Goal: Task Accomplishment & Management: Complete application form

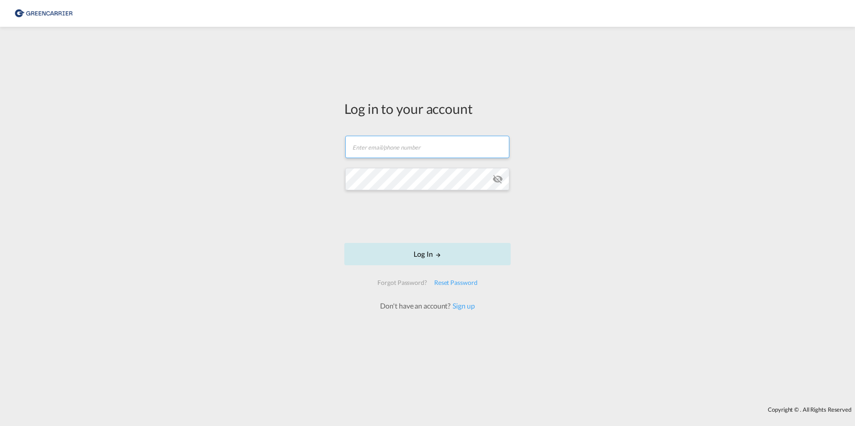
type input "[PERSON_NAME][EMAIL_ADDRESS][PERSON_NAME][DOMAIN_NAME]"
click at [426, 251] on button "Log In" at bounding box center [427, 254] width 166 height 22
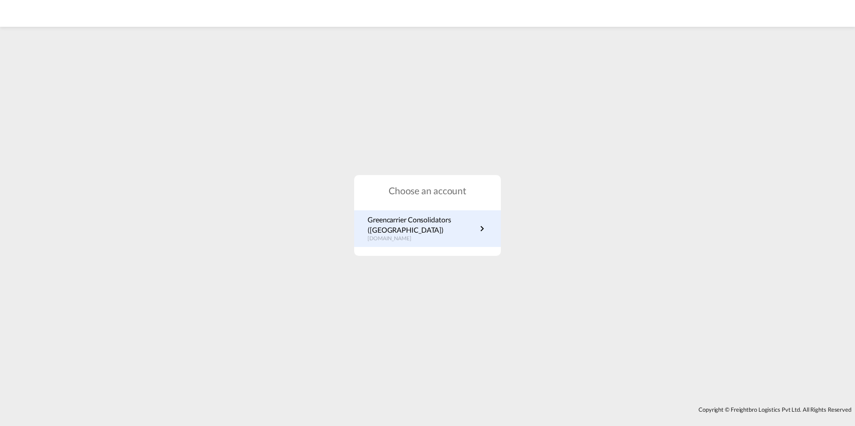
click at [424, 226] on p "Greencarrier Consolidators ([GEOGRAPHIC_DATA])" at bounding box center [421, 225] width 109 height 20
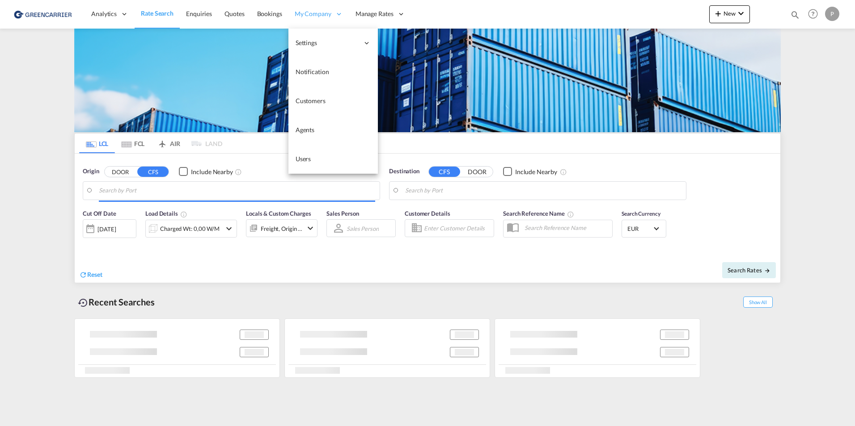
type input "Hamburg, DEHAM"
type input "Bangkok, THBKK"
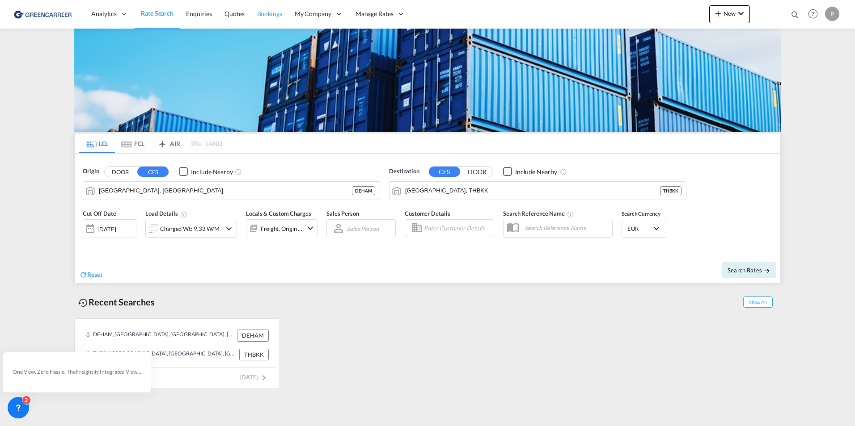
drag, startPoint x: 276, startPoint y: 16, endPoint x: 285, endPoint y: 27, distance: 14.0
click at [276, 16] on span "Bookings" at bounding box center [269, 14] width 25 height 8
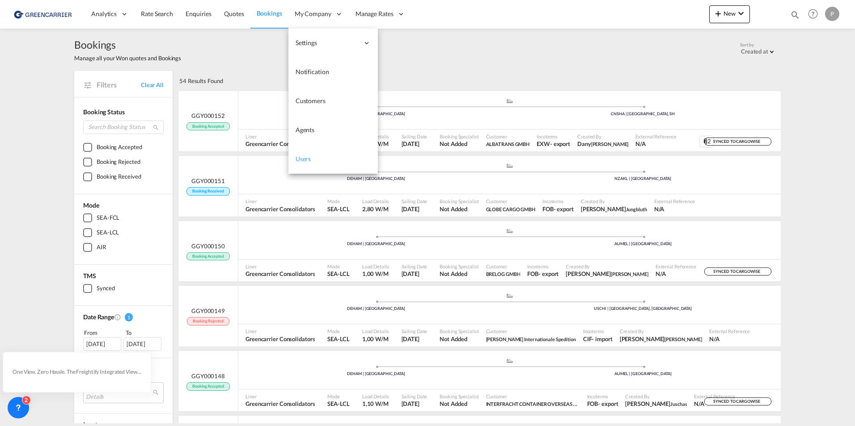
click at [308, 156] on span "Users" at bounding box center [303, 159] width 16 height 8
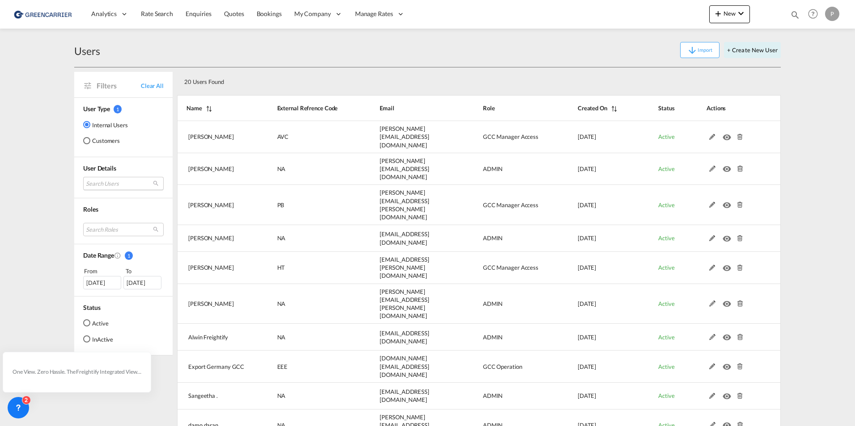
click at [121, 181] on md-select "Search Users anton von Cornberg anton.voncornberg@greencarrier.com tamizh Selvi…" at bounding box center [123, 183] width 80 height 13
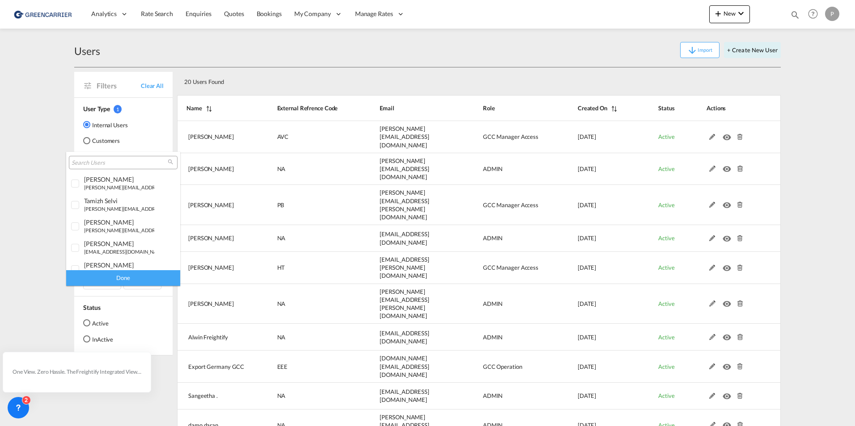
type md-option "[object Object]"
click at [106, 145] on md-backdrop at bounding box center [427, 213] width 855 height 426
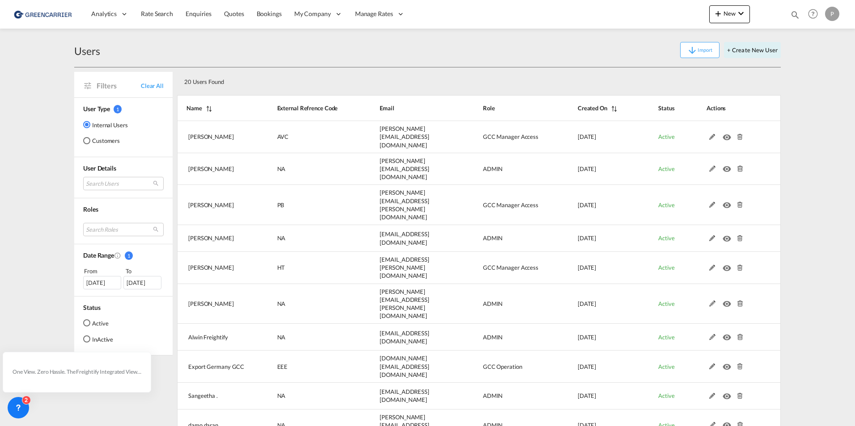
click at [106, 142] on md-radio-button "Customers" at bounding box center [105, 140] width 45 height 9
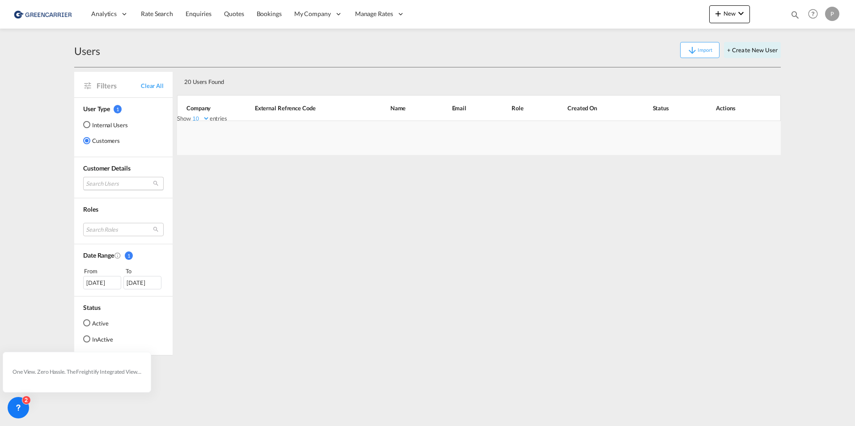
click at [93, 181] on md-select "Search Users" at bounding box center [123, 183] width 80 height 13
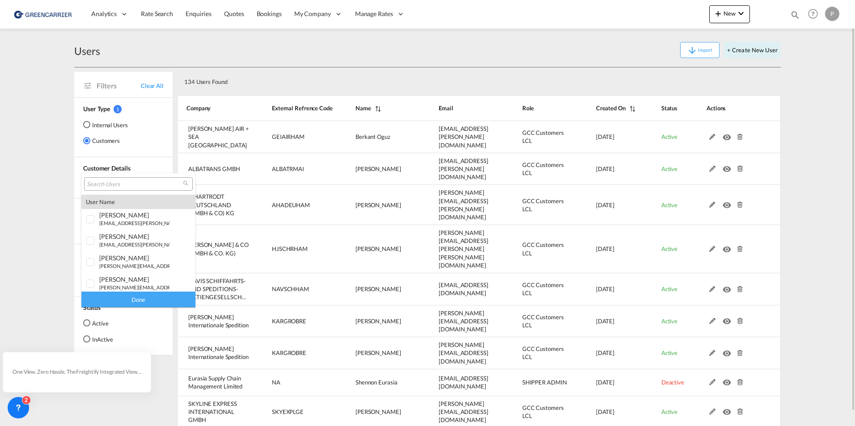
click at [93, 181] on input "search" at bounding box center [135, 185] width 96 height 8
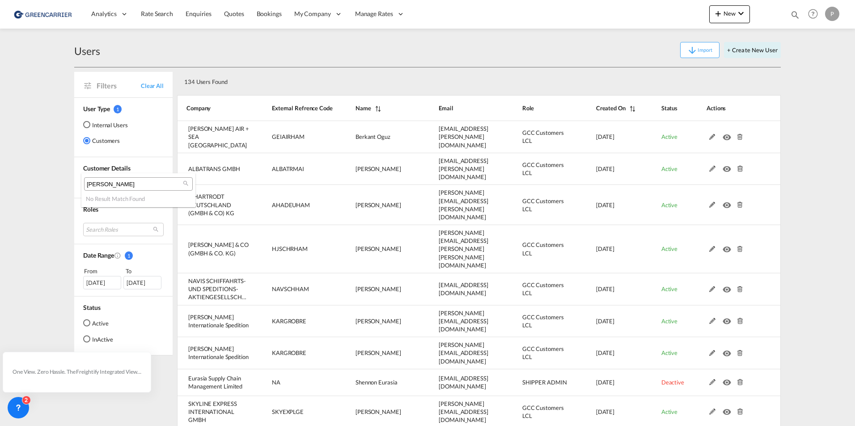
type input "wiebke"
click at [765, 53] on md-backdrop at bounding box center [427, 213] width 855 height 426
click at [762, 52] on button "+ Create New User" at bounding box center [752, 50] width 57 height 16
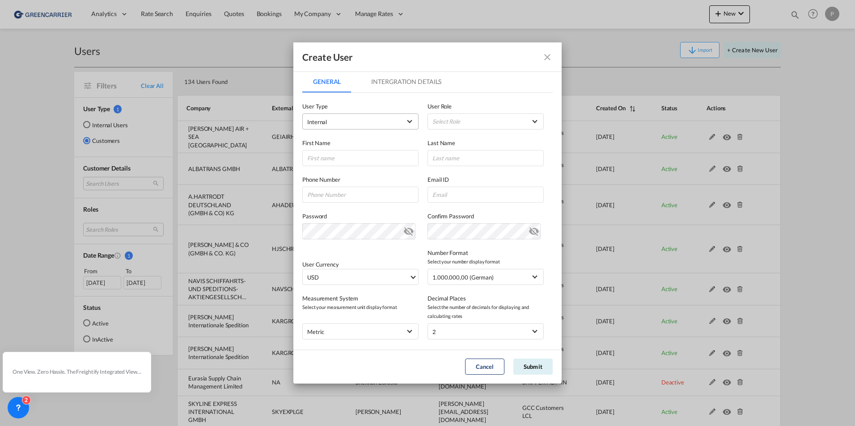
click at [361, 118] on span "Internal" at bounding box center [354, 122] width 94 height 9
click at [356, 136] on md-option "Customer" at bounding box center [360, 143] width 118 height 21
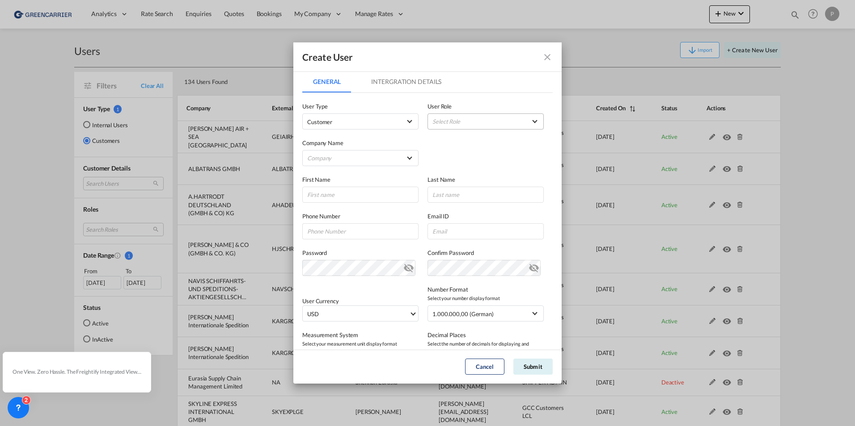
click at [445, 114] on md-select "Select Role" at bounding box center [485, 122] width 116 height 16
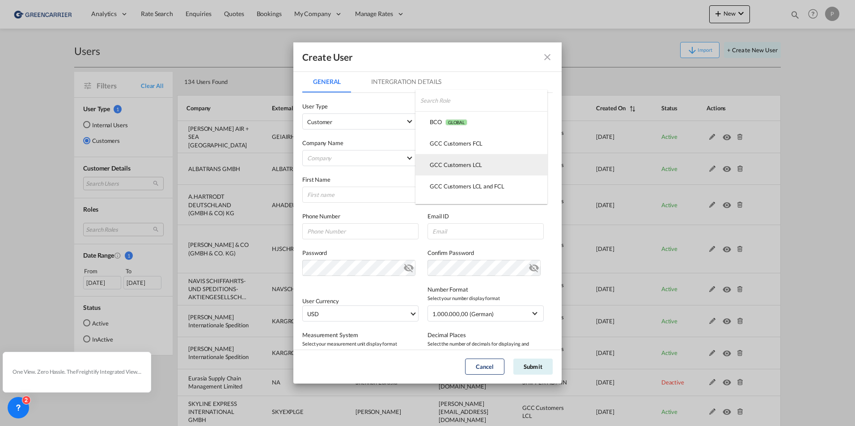
click at [445, 161] on div "GCC Customers LCL USER_DEFINED" at bounding box center [456, 165] width 52 height 8
click at [374, 158] on md-select "Company Am Zehnhoff-Söns GmbH International Logistic Services AMA FREIGHT AGENC…" at bounding box center [360, 158] width 116 height 16
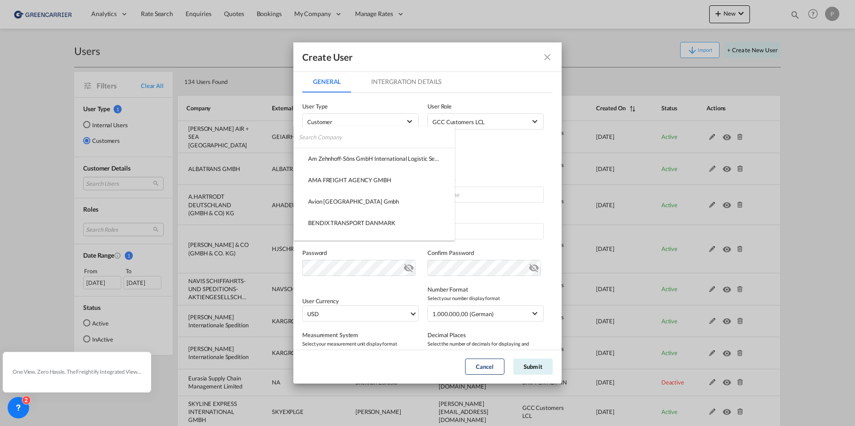
click at [359, 139] on input "search" at bounding box center [377, 137] width 156 height 21
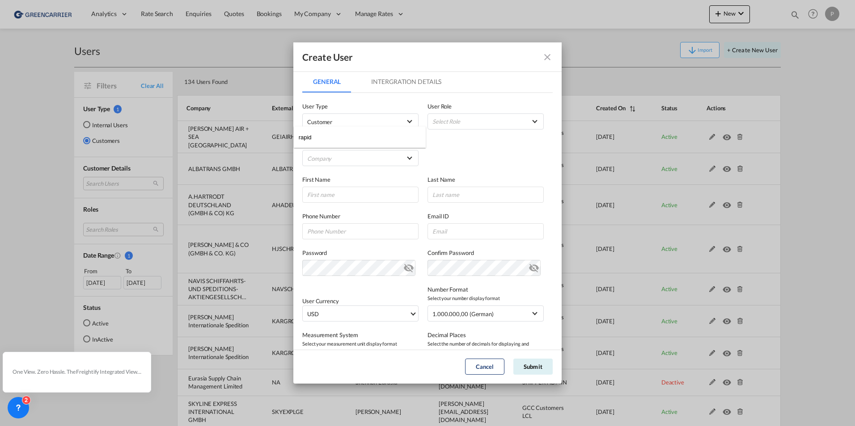
type input "rapid"
click at [547, 56] on md-backdrop at bounding box center [427, 213] width 855 height 426
click at [487, 370] on button "Cancel" at bounding box center [484, 367] width 39 height 16
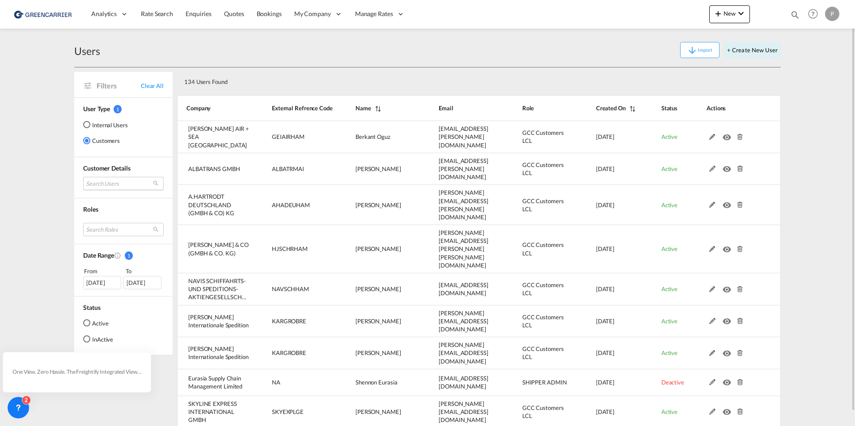
click at [93, 179] on md-select "Search Users" at bounding box center [123, 183] width 80 height 13
click at [314, 16] on md-backdrop at bounding box center [427, 213] width 855 height 426
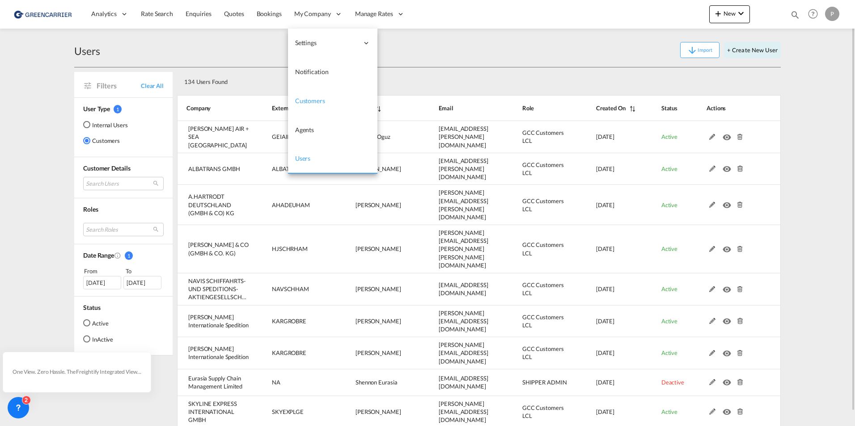
click at [318, 95] on link "Customers" at bounding box center [332, 101] width 89 height 29
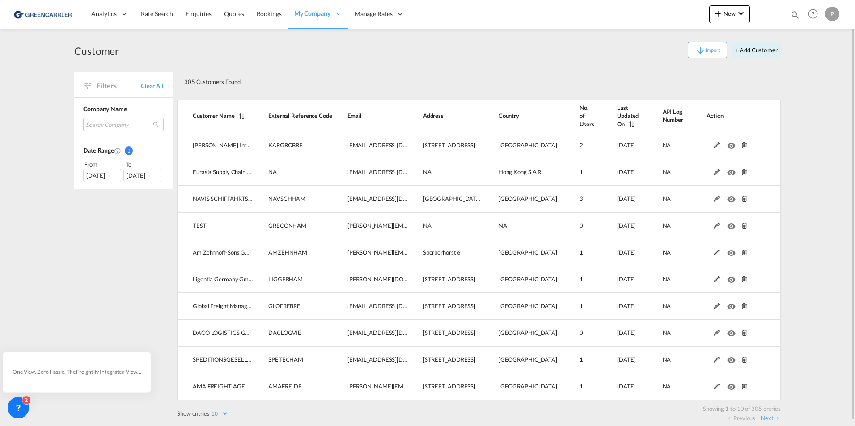
click at [107, 121] on md-select "Search Company karl gross internationale spedition eurasia supply chain managem…" at bounding box center [123, 124] width 80 height 13
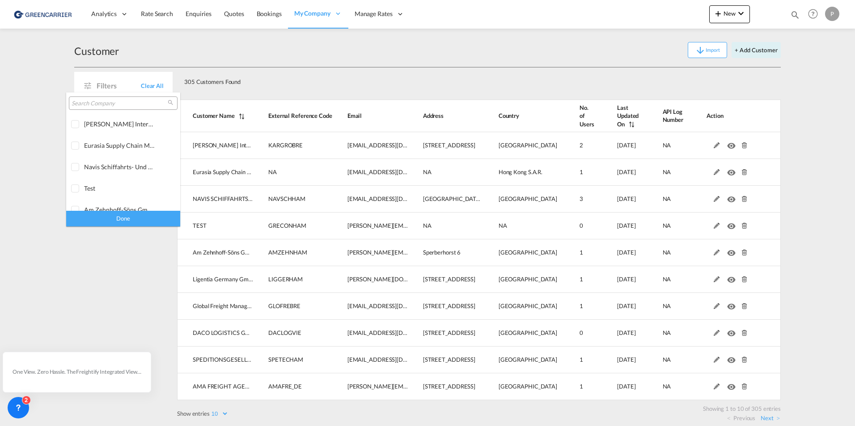
click at [93, 100] on input "search" at bounding box center [120, 104] width 96 height 8
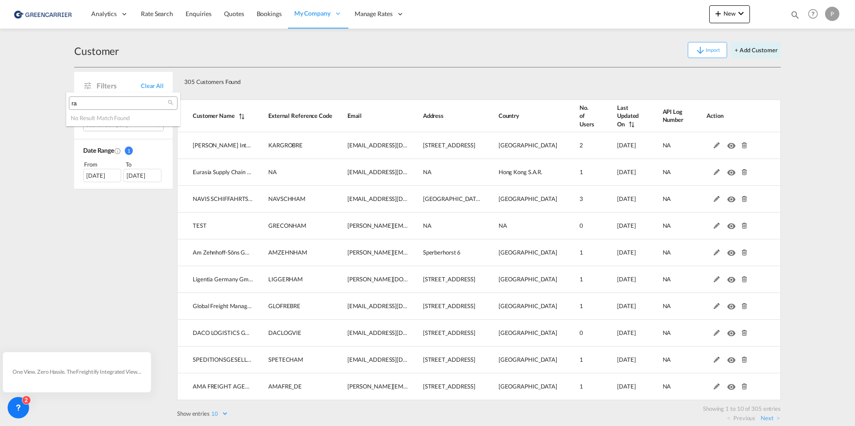
type input "r"
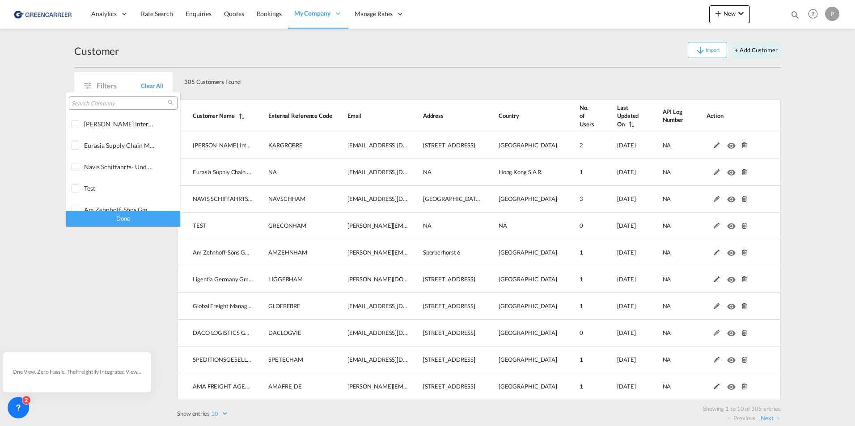
click at [765, 50] on md-backdrop at bounding box center [427, 213] width 855 height 426
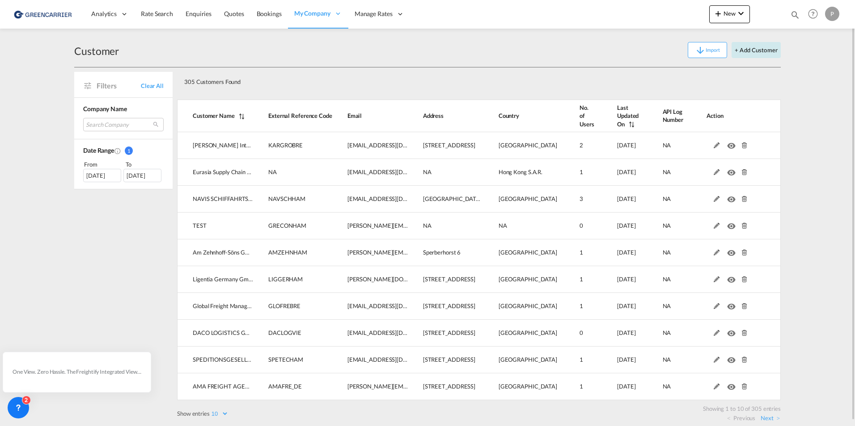
click at [760, 49] on button "+ Add Customer" at bounding box center [755, 50] width 49 height 16
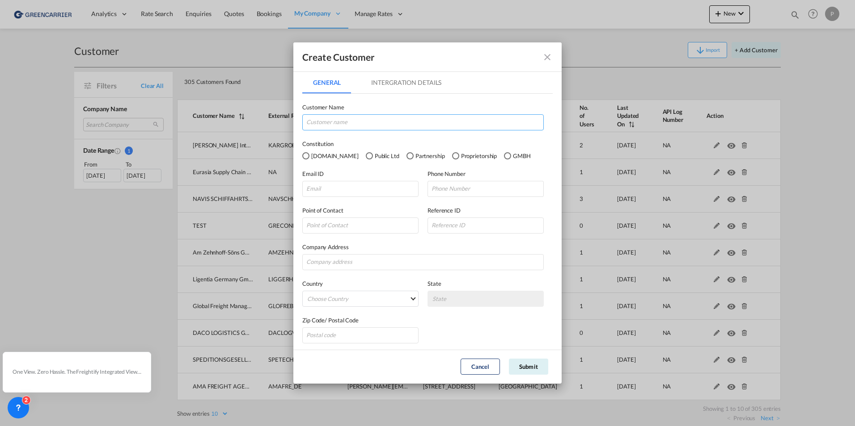
click at [381, 125] on input "GeneralIntergration Details ..." at bounding box center [422, 122] width 241 height 16
type input "Rapid Int. Spedition GmbH & Co. KG"
click at [504, 156] on div "GMBH" at bounding box center [507, 155] width 7 height 7
click at [351, 190] on input "GeneralIntergration Details ..." at bounding box center [360, 189] width 116 height 16
paste input "info@rapid-logistics.com"
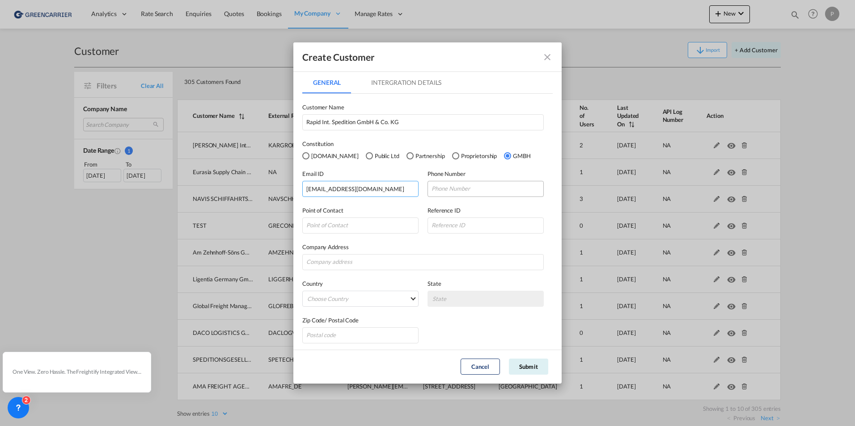
type input "info@rapid-logistics.com"
click at [454, 189] on input "GeneralIntergration Details ..." at bounding box center [485, 189] width 116 height 16
paste input "040-734 13 0"
type input "040-734 13 0"
click at [351, 223] on input "GeneralIntergration Details ..." at bounding box center [360, 226] width 116 height 16
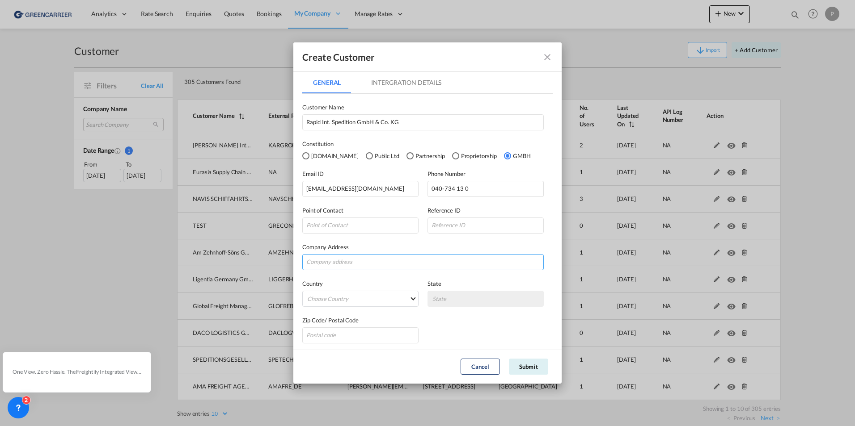
click at [428, 257] on input "GeneralIntergration Details ..." at bounding box center [422, 262] width 241 height 16
paste input "Wilhelm Iwan Ring 5"
type input "Wilhelm Iwan Ring 5"
click at [374, 297] on md-select "Choose Country Afghanistan Albania Algeria American Samoa Andorra Angola Anguil…" at bounding box center [360, 299] width 116 height 16
click at [351, 276] on input "search" at bounding box center [375, 277] width 141 height 21
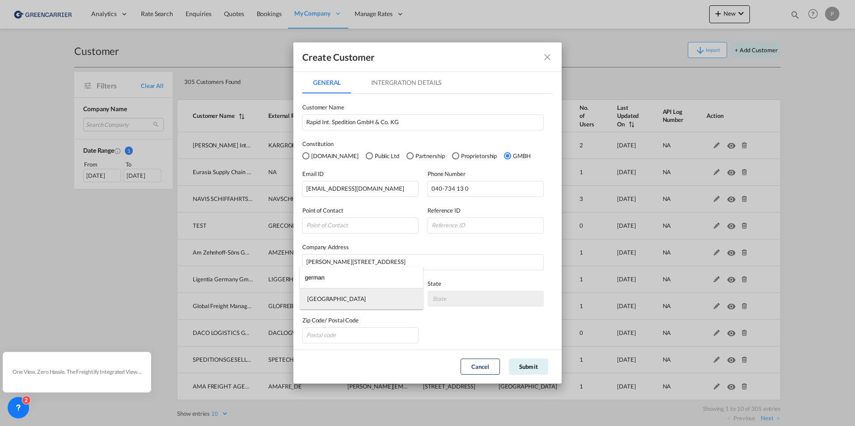
type input "german"
click at [325, 308] on md-option "Germany" at bounding box center [361, 298] width 123 height 21
click at [447, 300] on md-select "State Auvergne Baden-Wurttemberg Bavaria Bayern Beilstein Wurtt Berlin Brandenb…" at bounding box center [485, 299] width 116 height 16
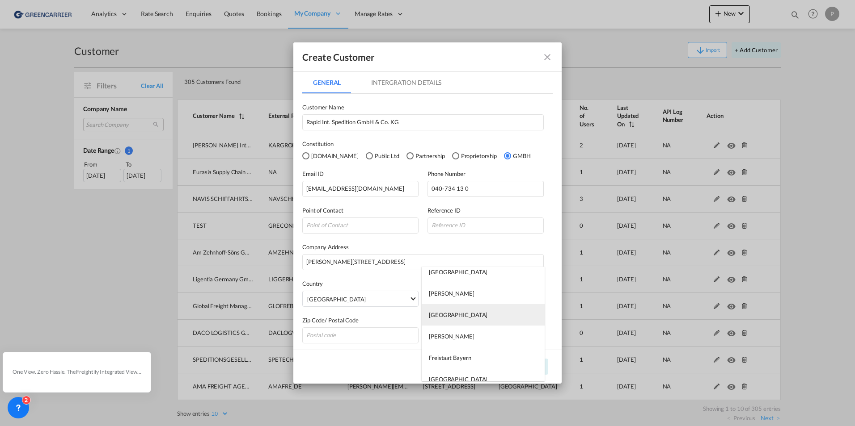
scroll to position [179, 0]
click at [451, 332] on div "Hamburg" at bounding box center [458, 335] width 59 height 8
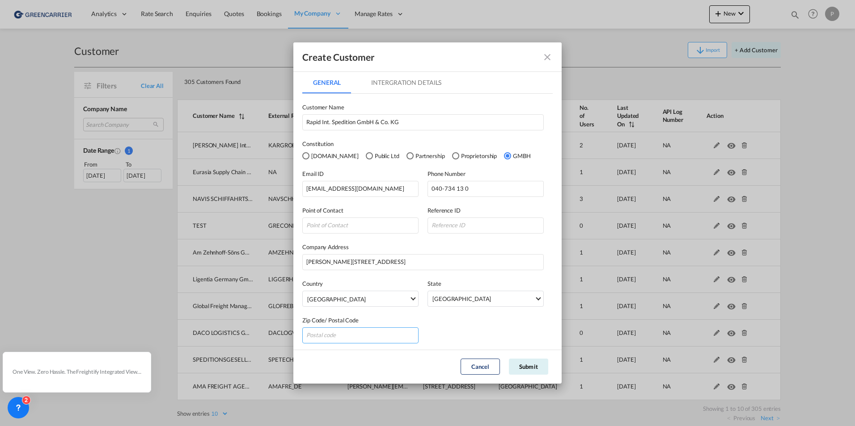
click at [368, 334] on input "GeneralIntergration Details ..." at bounding box center [360, 336] width 116 height 16
type input "21035"
click at [396, 86] on md-tab-item "Intergration Details" at bounding box center [406, 82] width 92 height 21
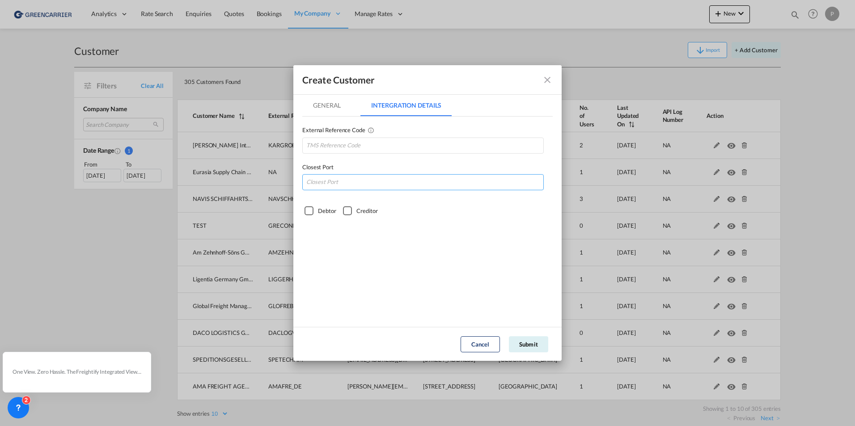
click at [332, 181] on input "GeneralIntergration Details ..." at bounding box center [422, 182] width 241 height 16
type input "d"
type input "DEHAM"
click at [310, 212] on div "Debtor" at bounding box center [308, 211] width 9 height 9
click at [353, 139] on input "GeneralIntergration Details ..." at bounding box center [422, 146] width 241 height 16
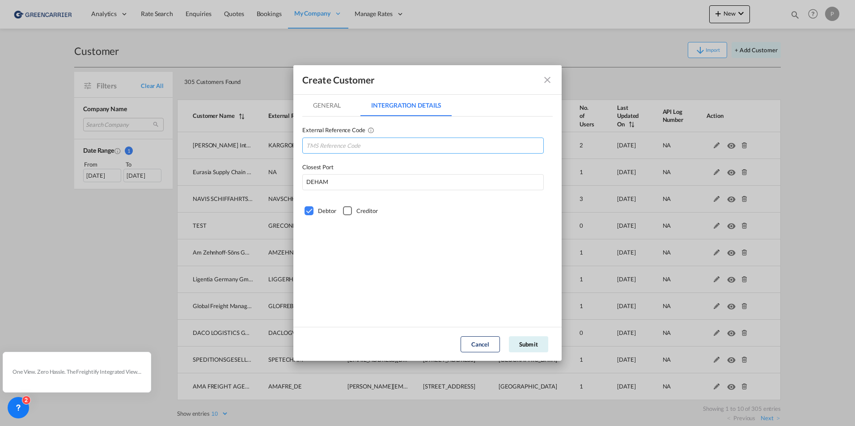
paste input "RAPINTHAM"
type input "RAPINTHAM"
click at [324, 112] on md-tab-item "General" at bounding box center [326, 105] width 49 height 21
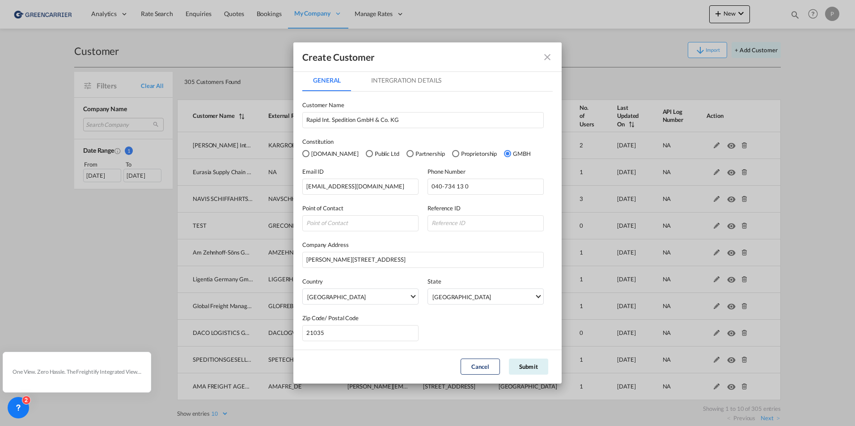
scroll to position [3, 0]
click at [319, 223] on input "GeneralIntergration Details ..." at bounding box center [360, 223] width 116 height 16
type input "Mail"
click at [528, 364] on button "Submit" at bounding box center [528, 367] width 39 height 16
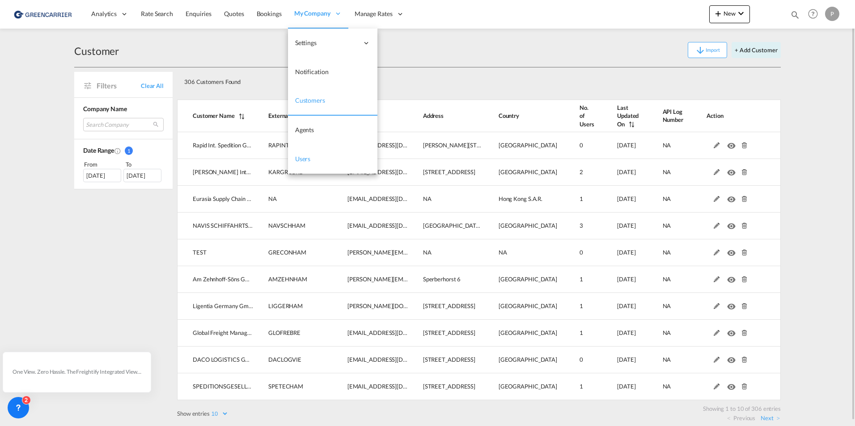
click at [300, 158] on span "Users" at bounding box center [303, 159] width 16 height 8
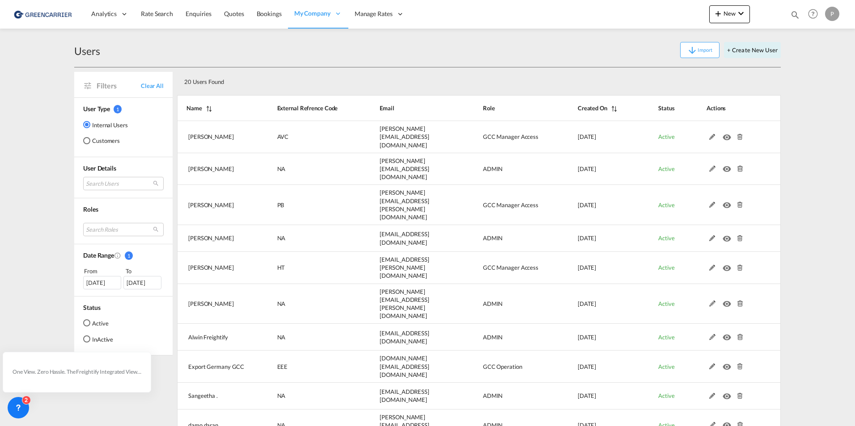
click at [107, 143] on md-radio-button "Customers" at bounding box center [105, 140] width 45 height 9
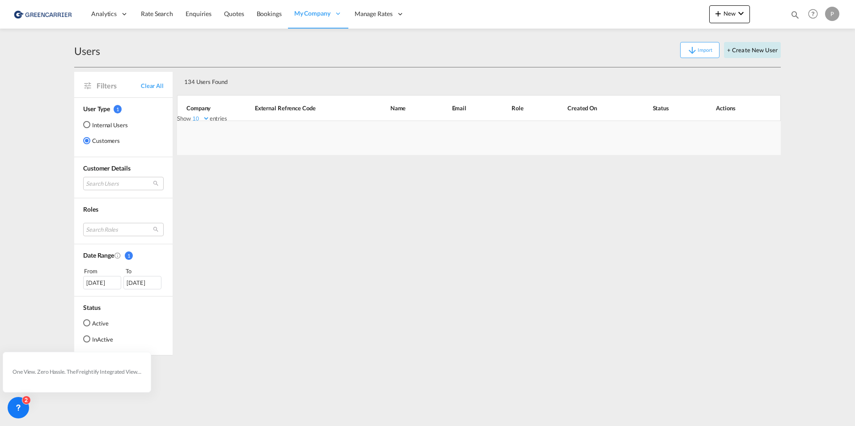
click at [755, 47] on button "+ Create New User" at bounding box center [752, 50] width 57 height 16
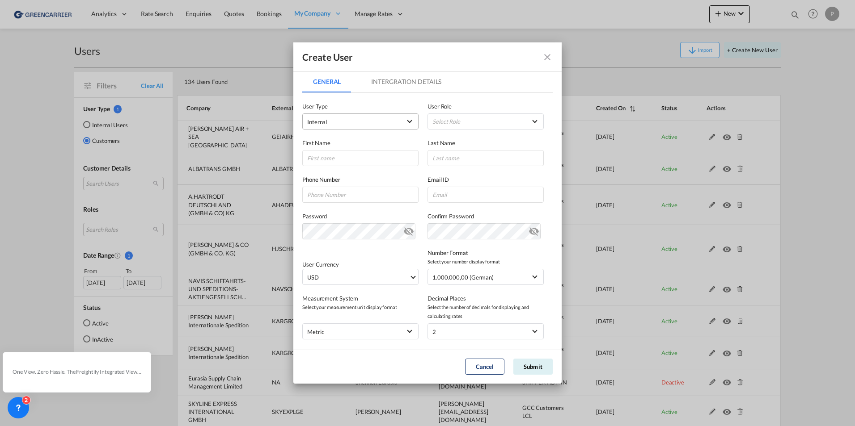
click at [380, 119] on span "Internal" at bounding box center [354, 122] width 94 height 9
drag, startPoint x: 357, startPoint y: 144, endPoint x: 462, endPoint y: 119, distance: 108.5
click at [358, 143] on md-option "Customer" at bounding box center [360, 143] width 118 height 21
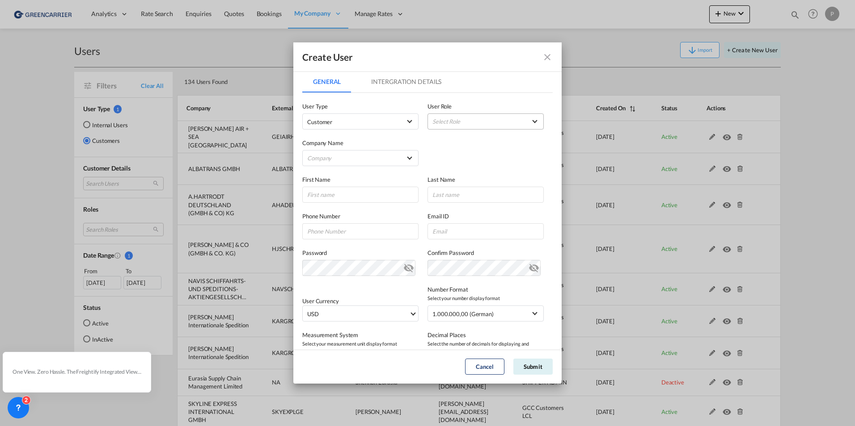
click at [469, 118] on md-select "Select Role ADMIN GLOBAL Essentials Admin GLOBAL Essentials Manager GLOBAL Esse…" at bounding box center [485, 122] width 116 height 16
click at [464, 197] on div "GCC Customers LCL USER_DEFINED" at bounding box center [470, 197] width 52 height 8
click at [352, 155] on md-select "Company Am Zehnhoff-Söns GmbH International Logistic Services AMA FREIGHT AGENC…" at bounding box center [360, 158] width 116 height 16
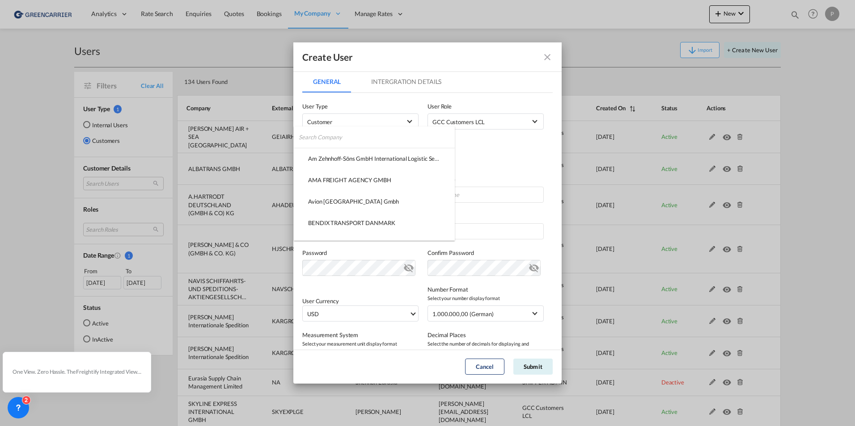
click at [336, 141] on input "search" at bounding box center [377, 137] width 156 height 21
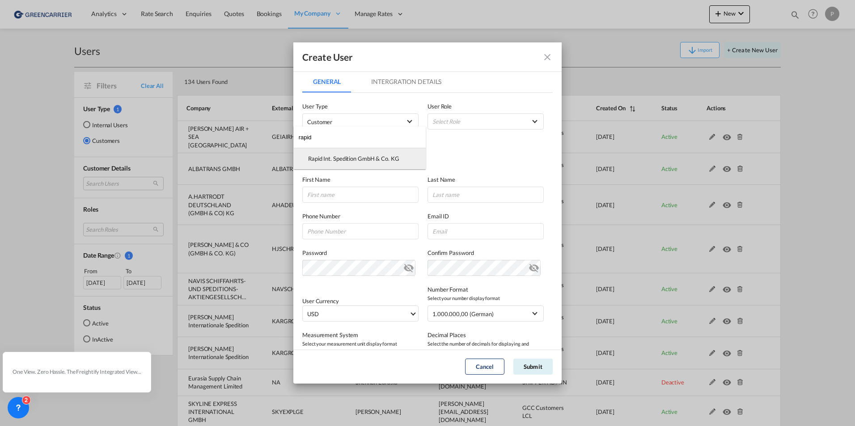
type input "rapid"
click at [354, 162] on div "Rapid Int. Spedition GmbH & Co. KG" at bounding box center [353, 159] width 91 height 8
click at [338, 195] on input "GeneralIntergration Details ..." at bounding box center [360, 195] width 116 height 16
type input "Wiebke"
type input "Peters"
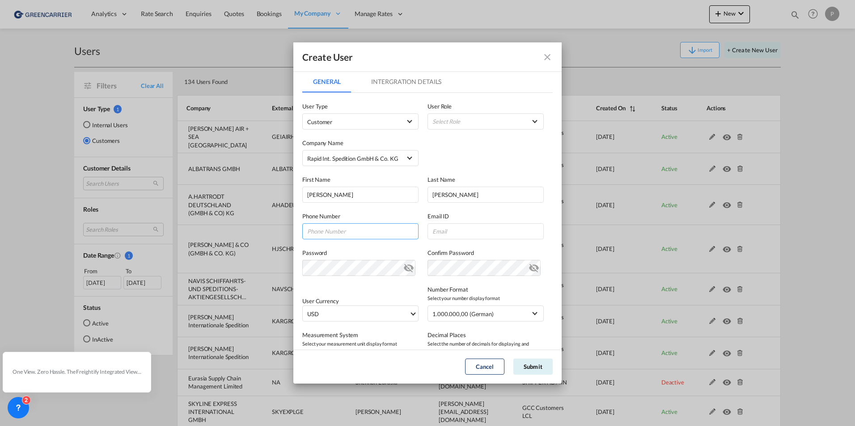
click at [356, 231] on input "GeneralIntergration Details ..." at bounding box center [360, 232] width 116 height 16
click at [317, 232] on input "GeneralIntergration Details ..." at bounding box center [360, 232] width 116 height 16
paste input "+40 73418163"
type input "+40 73418163"
drag, startPoint x: 464, startPoint y: 234, endPoint x: 478, endPoint y: 234, distance: 14.3
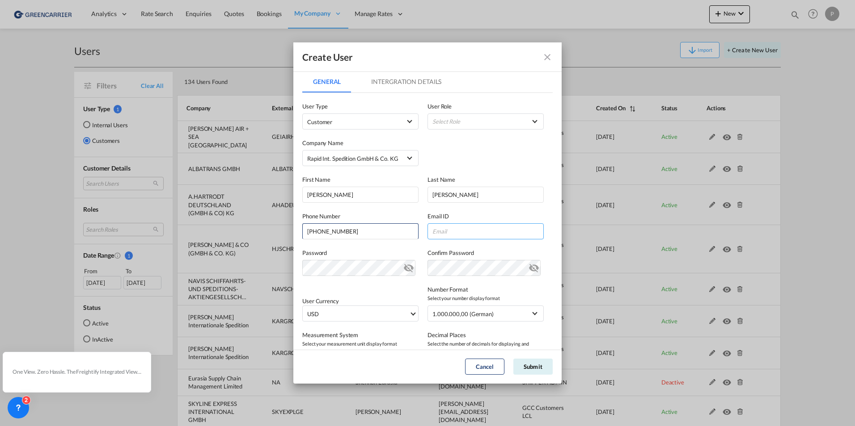
click at [464, 234] on input "GeneralIntergration Details ..." at bounding box center [485, 232] width 116 height 16
click at [456, 231] on input "GeneralIntergration Details ..." at bounding box center [485, 232] width 116 height 16
paste input "wiebke.peters@rapid-logistics.com"
type input "wiebke.peters@rapid-logistics.com"
click at [407, 270] on md-icon "icon-eye-off" at bounding box center [408, 266] width 11 height 11
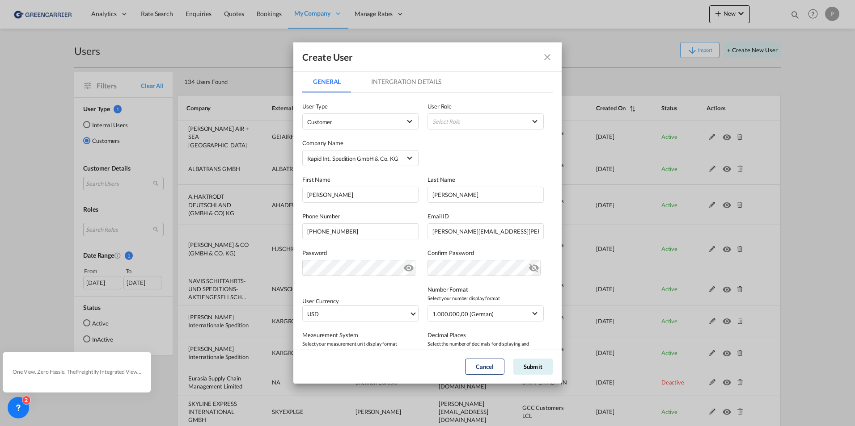
click at [531, 268] on md-icon "icon-eye-off" at bounding box center [533, 266] width 11 height 11
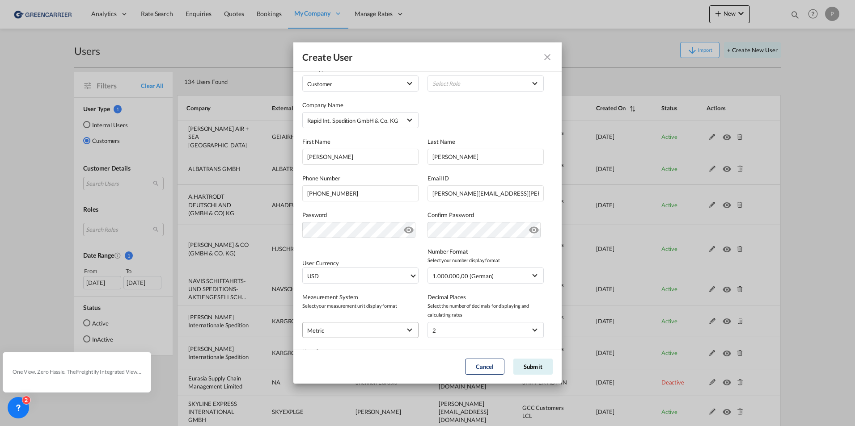
scroll to position [87, 0]
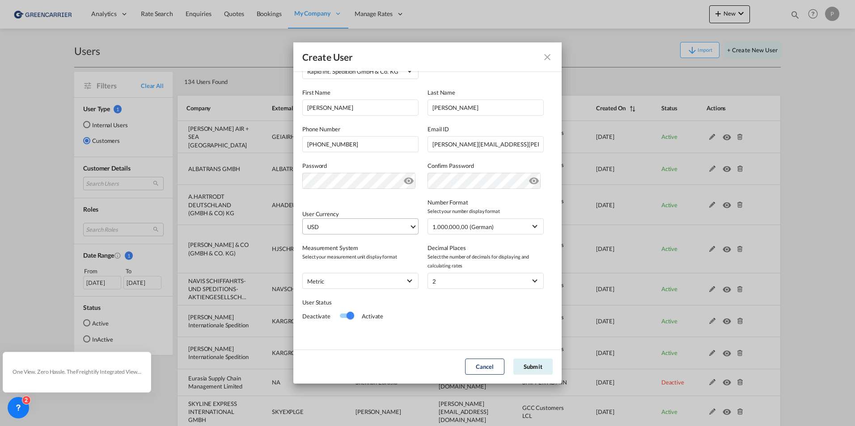
click at [401, 227] on span "USD" at bounding box center [358, 227] width 102 height 9
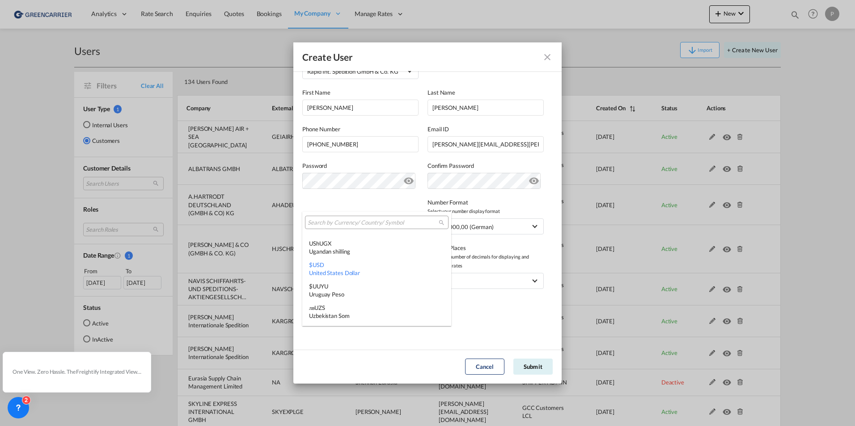
click at [333, 223] on input "search" at bounding box center [373, 223] width 131 height 8
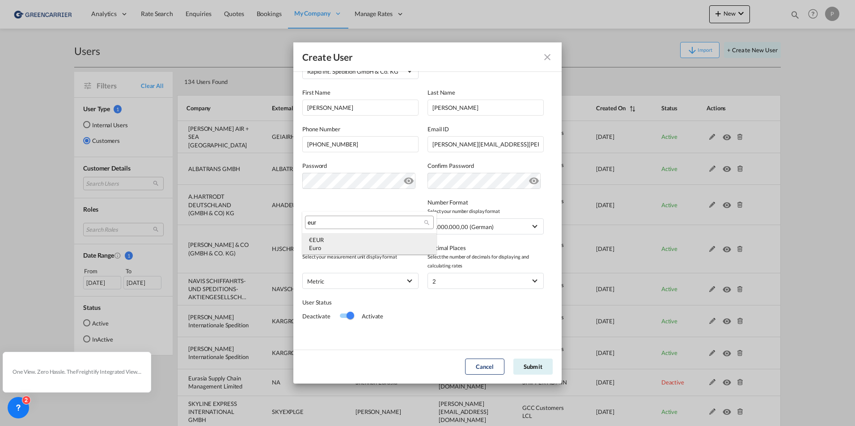
type input "eur"
click at [331, 241] on div "€ EUR Euro" at bounding box center [369, 244] width 121 height 16
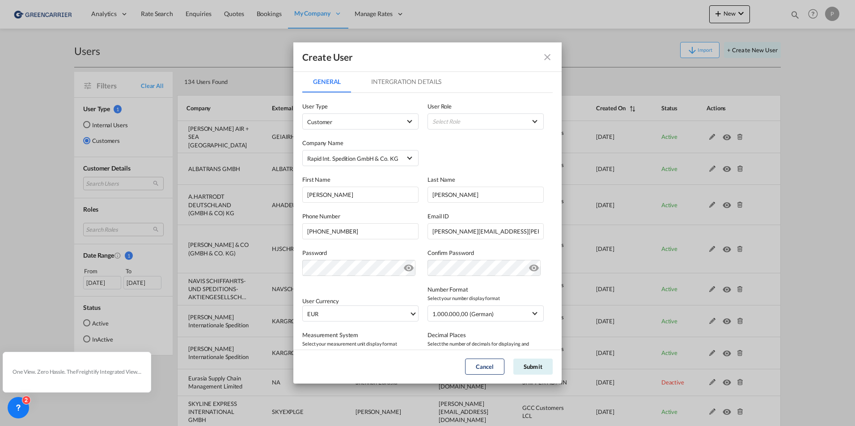
click at [424, 81] on md-tab-item "Intergration Details" at bounding box center [406, 81] width 92 height 21
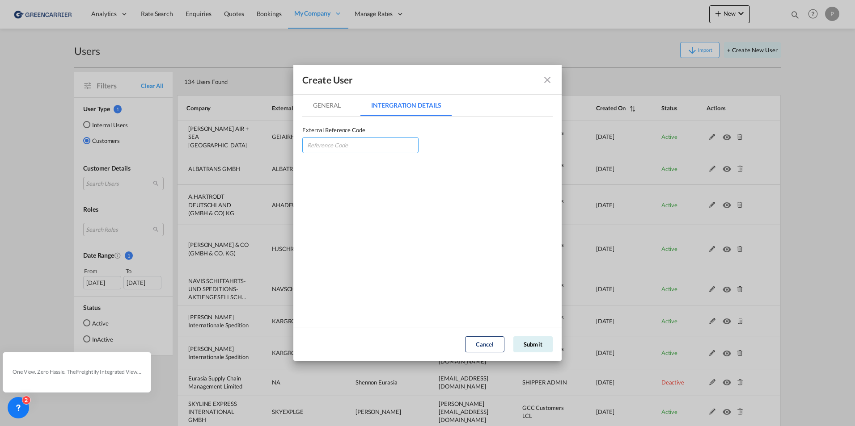
click at [327, 149] on input "GeneralIntergration Details ..." at bounding box center [360, 145] width 116 height 16
paste input "RAPINTHAM"
type input "RAPINTHAM"
click at [316, 108] on md-tab-item "General" at bounding box center [326, 105] width 49 height 21
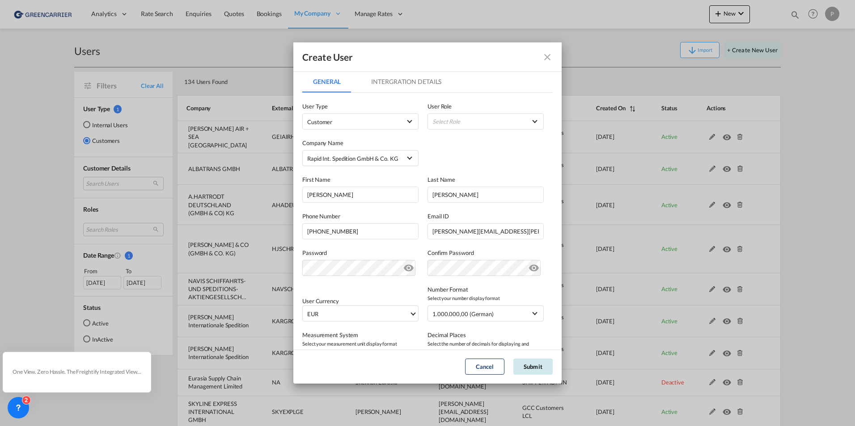
click at [542, 367] on button "Submit" at bounding box center [532, 367] width 39 height 16
click at [451, 118] on md-select "Select Role" at bounding box center [485, 122] width 116 height 16
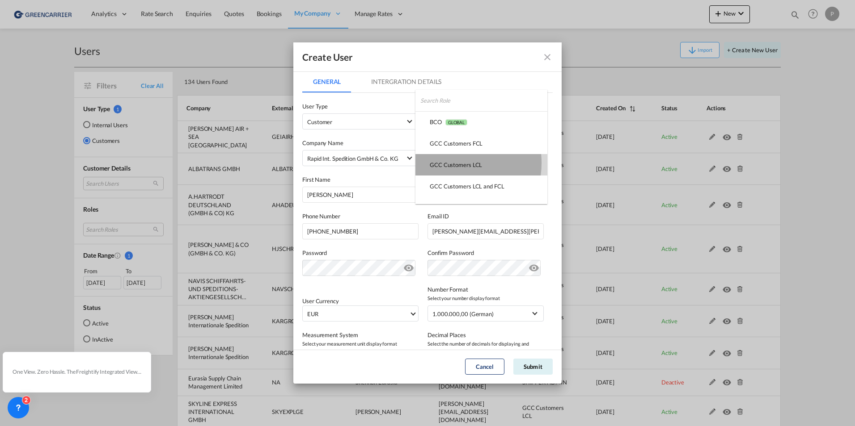
click at [449, 163] on div "GCC Customers LCL USER_DEFINED" at bounding box center [456, 165] width 52 height 8
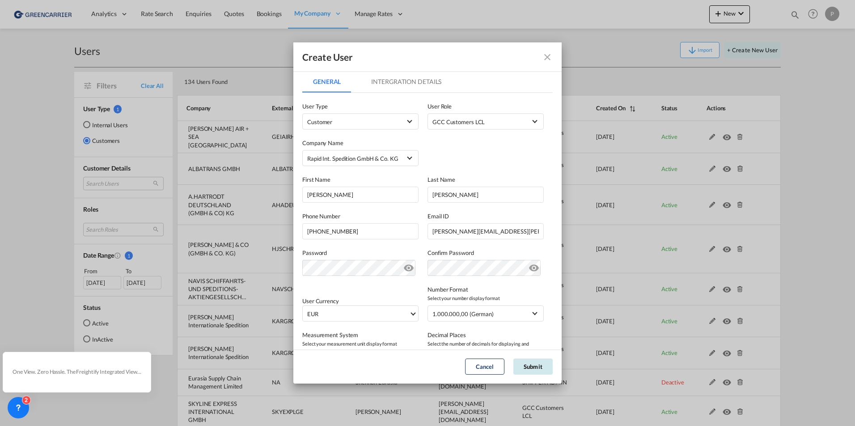
click at [528, 369] on button "Submit" at bounding box center [532, 367] width 39 height 16
